Goal: Task Accomplishment & Management: Manage account settings

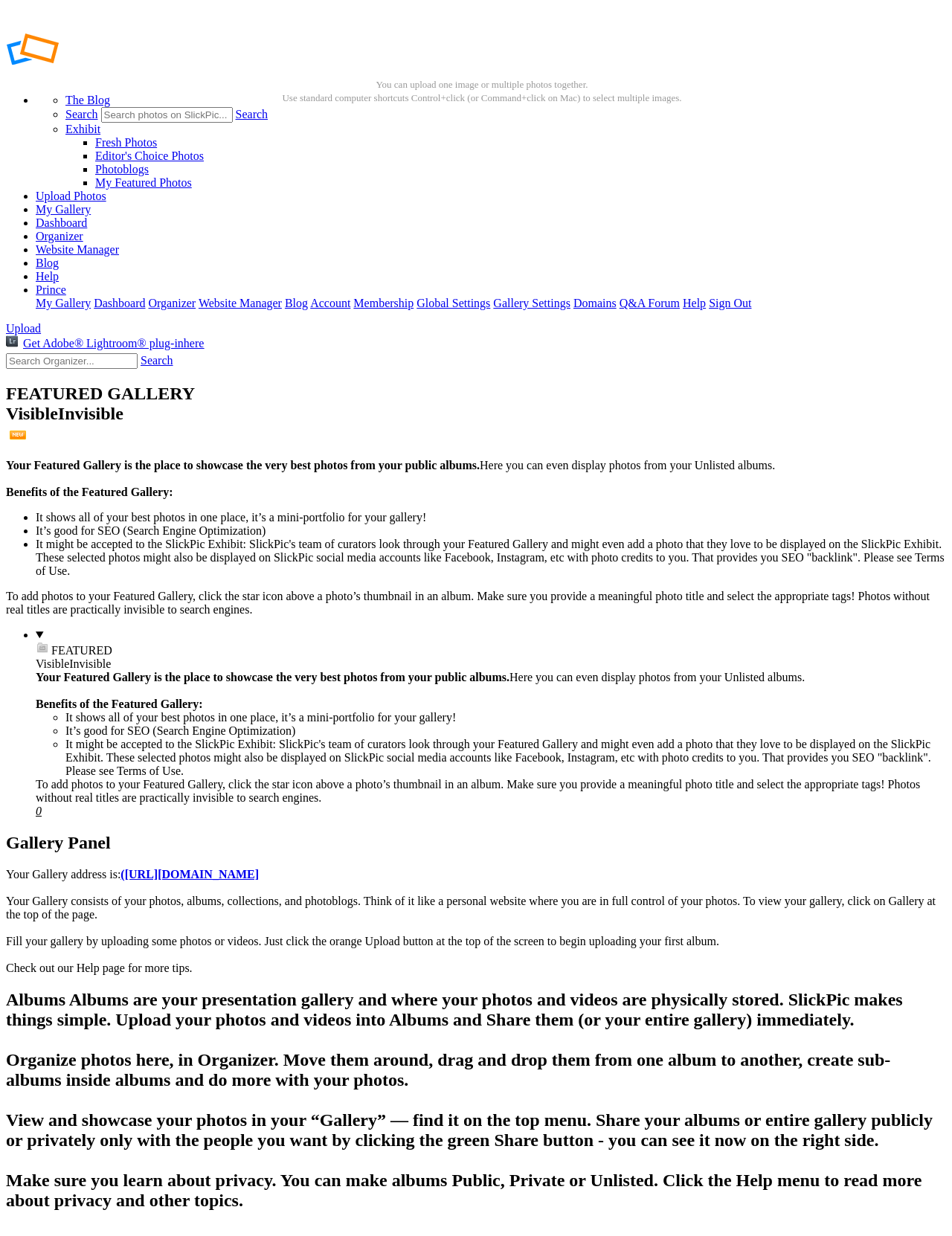
click at [59, 257] on link "Blog" at bounding box center [47, 263] width 23 height 12
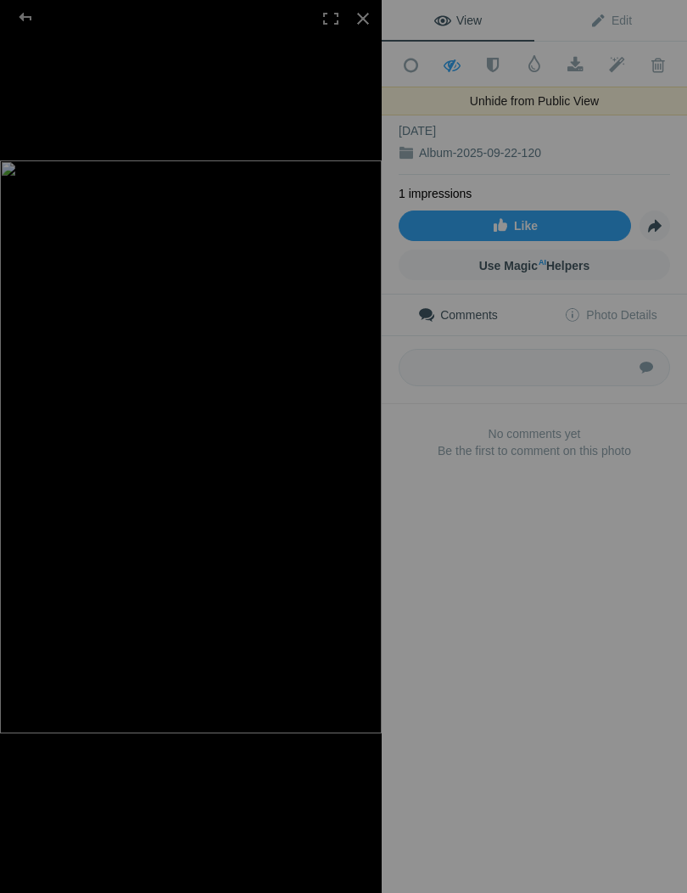
click at [452, 52] on link "Hide from Public View Unhide from Public View" at bounding box center [453, 64] width 42 height 42
click at [25, 20] on div at bounding box center [25, 17] width 61 height 34
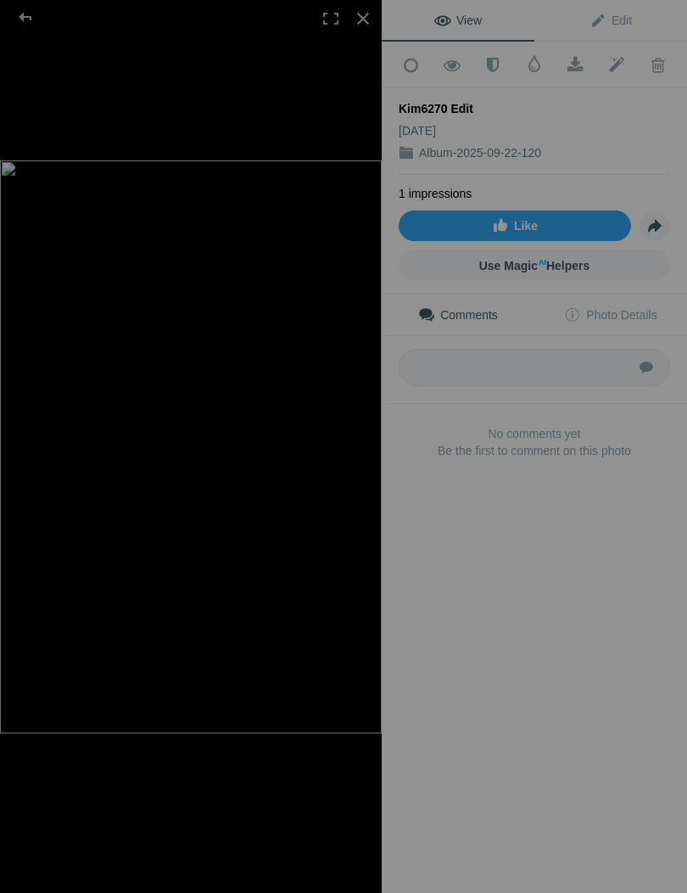
click at [34, 102] on div at bounding box center [191, 446] width 382 height 893
click at [11, 20] on div at bounding box center [25, 17] width 61 height 34
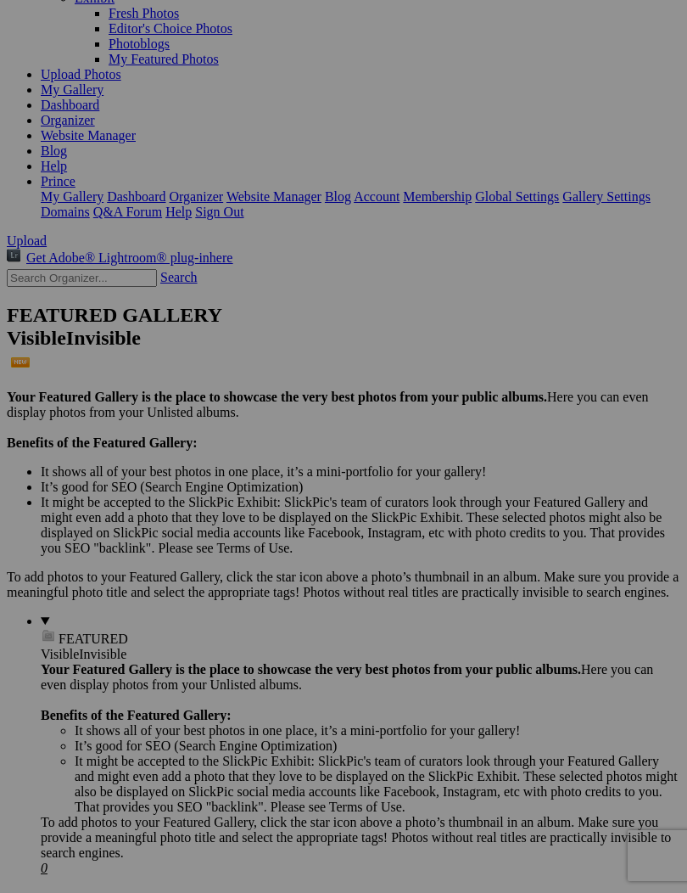
scroll to position [169, 0]
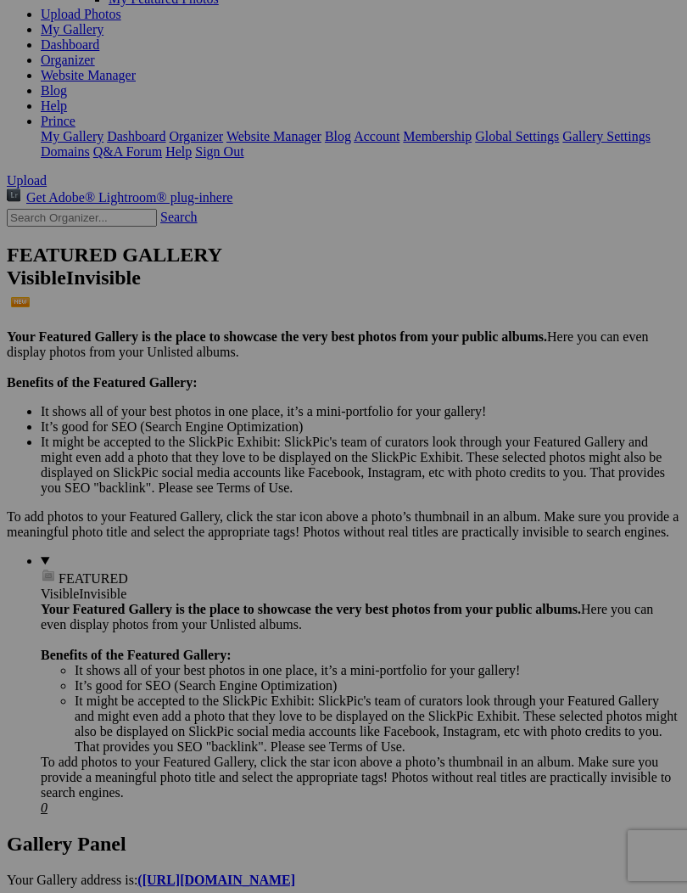
scroll to position [365, 0]
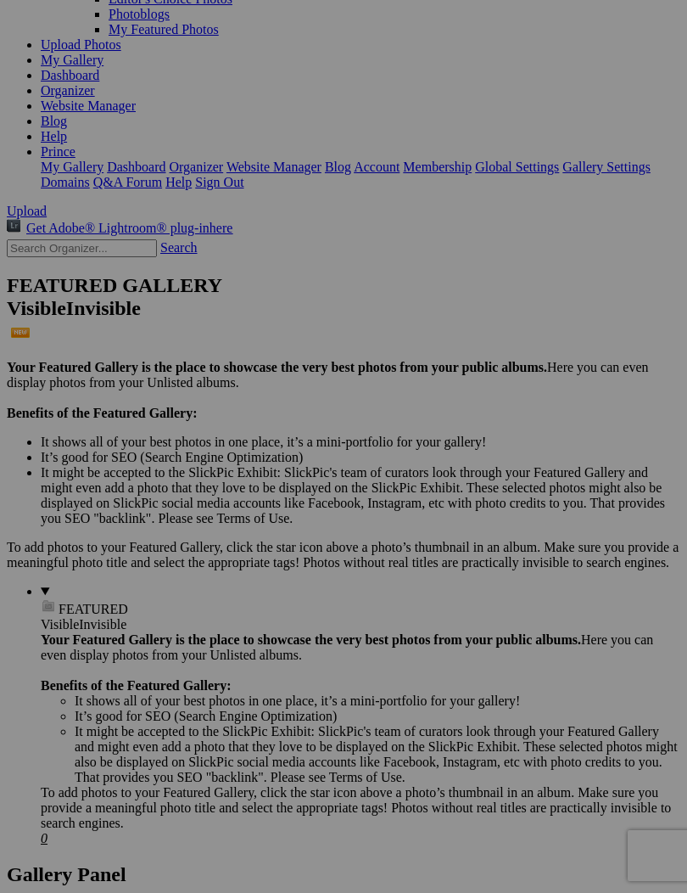
scroll to position [0, 0]
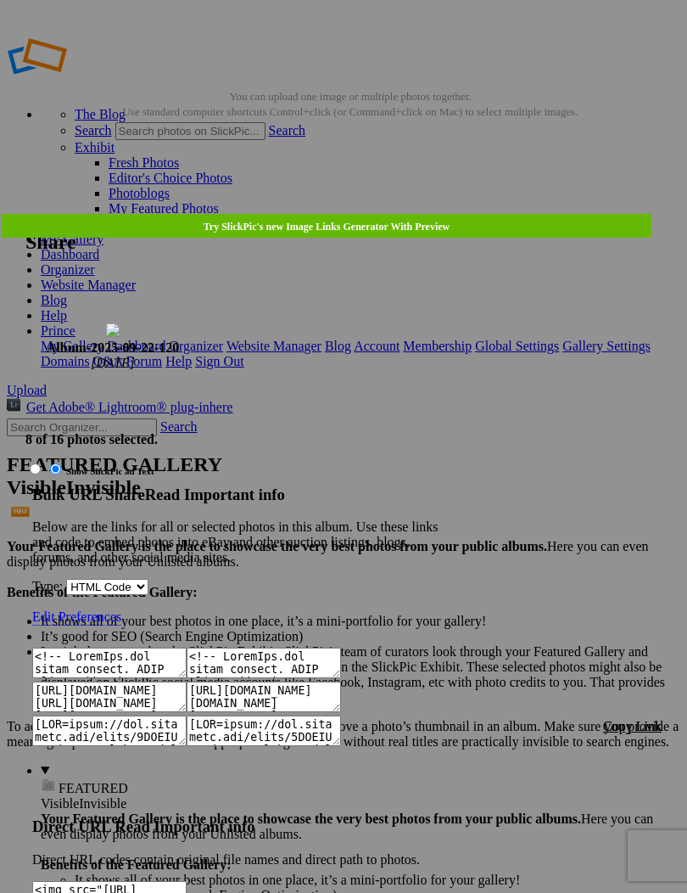
click at [25, 214] on link at bounding box center [25, 214] width 0 height 0
